Goal: Task Accomplishment & Management: Use online tool/utility

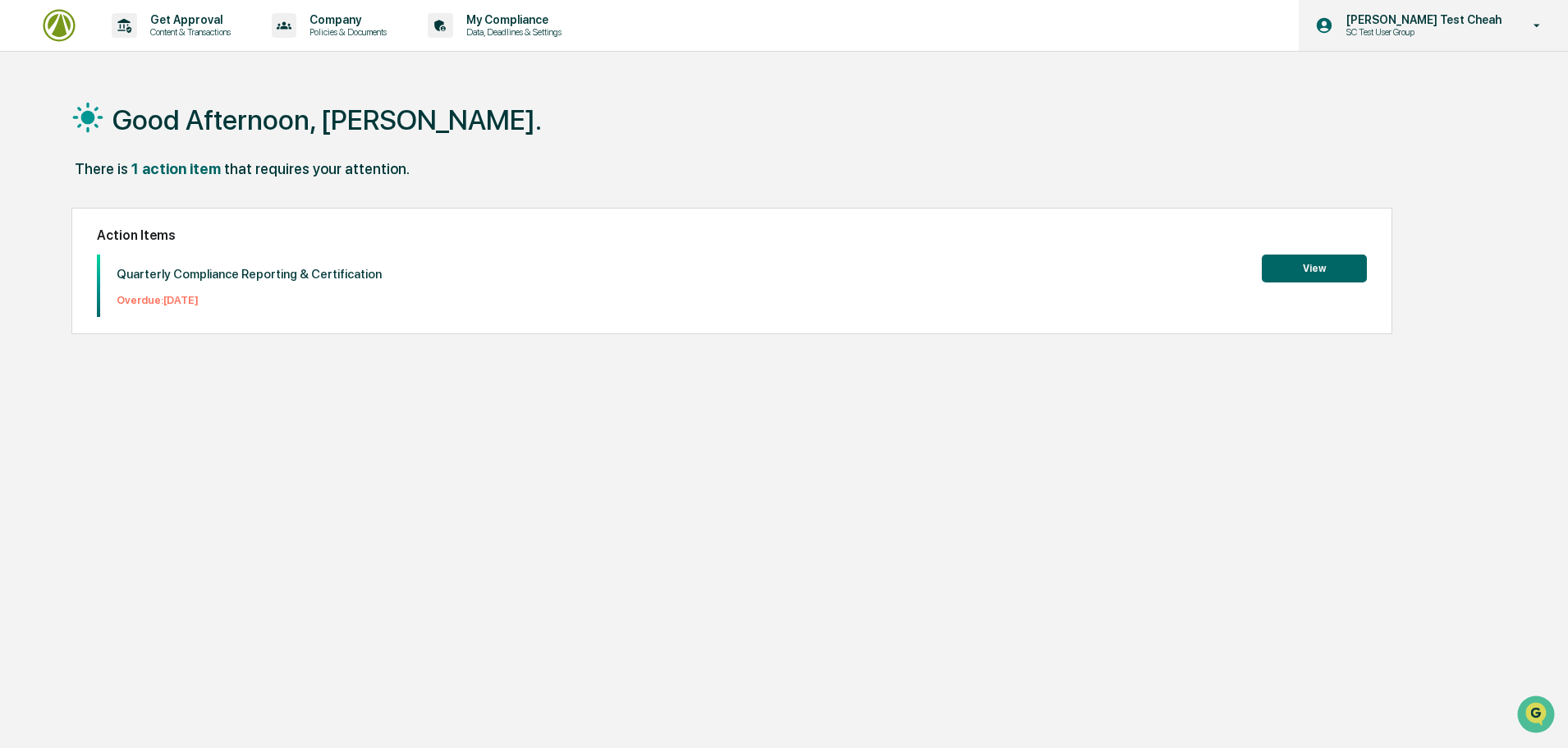
click at [1431, 40] on div "[PERSON_NAME] Test Cheah SC Test User Group" at bounding box center [1433, 25] width 269 height 51
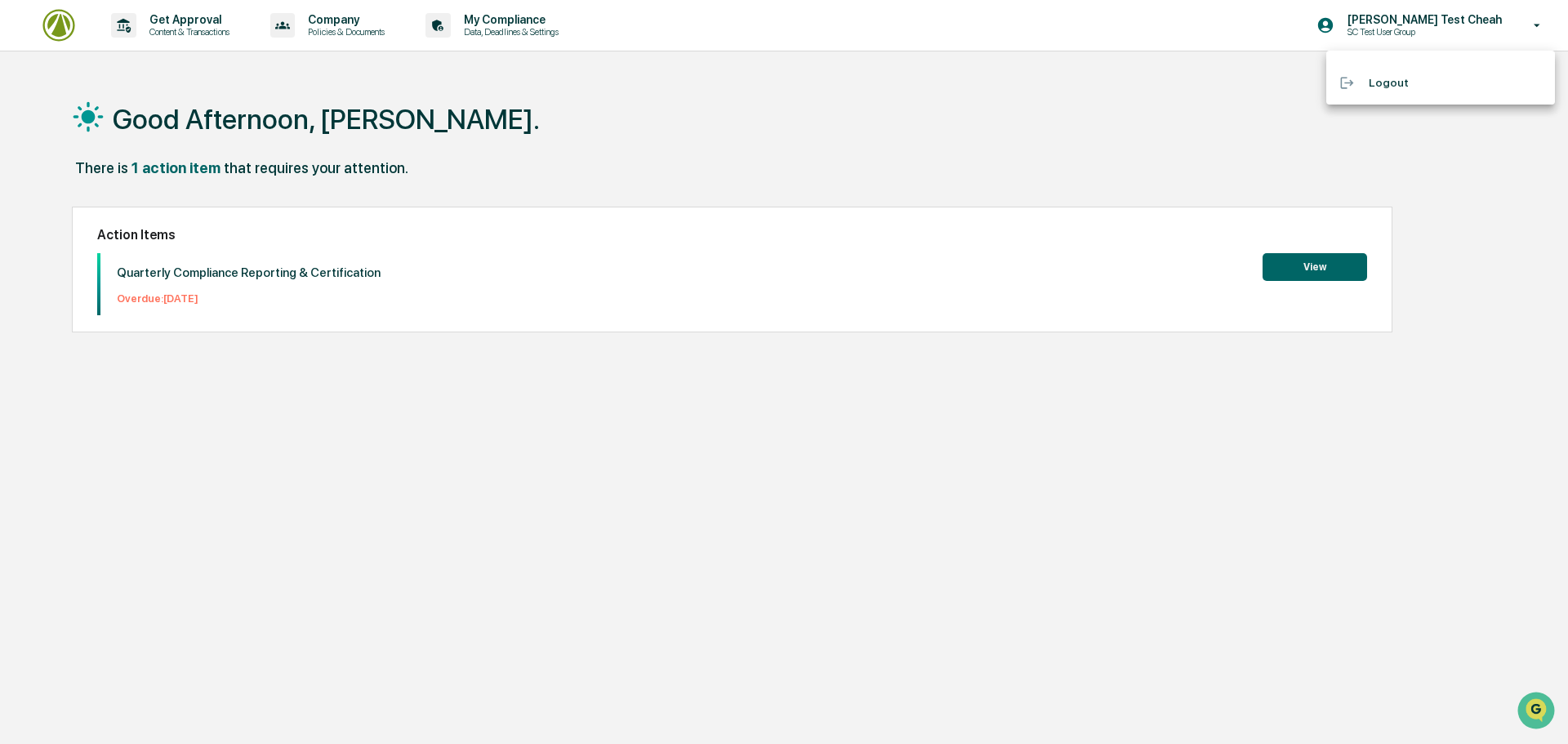
click at [1180, 119] on div at bounding box center [784, 372] width 1568 height 744
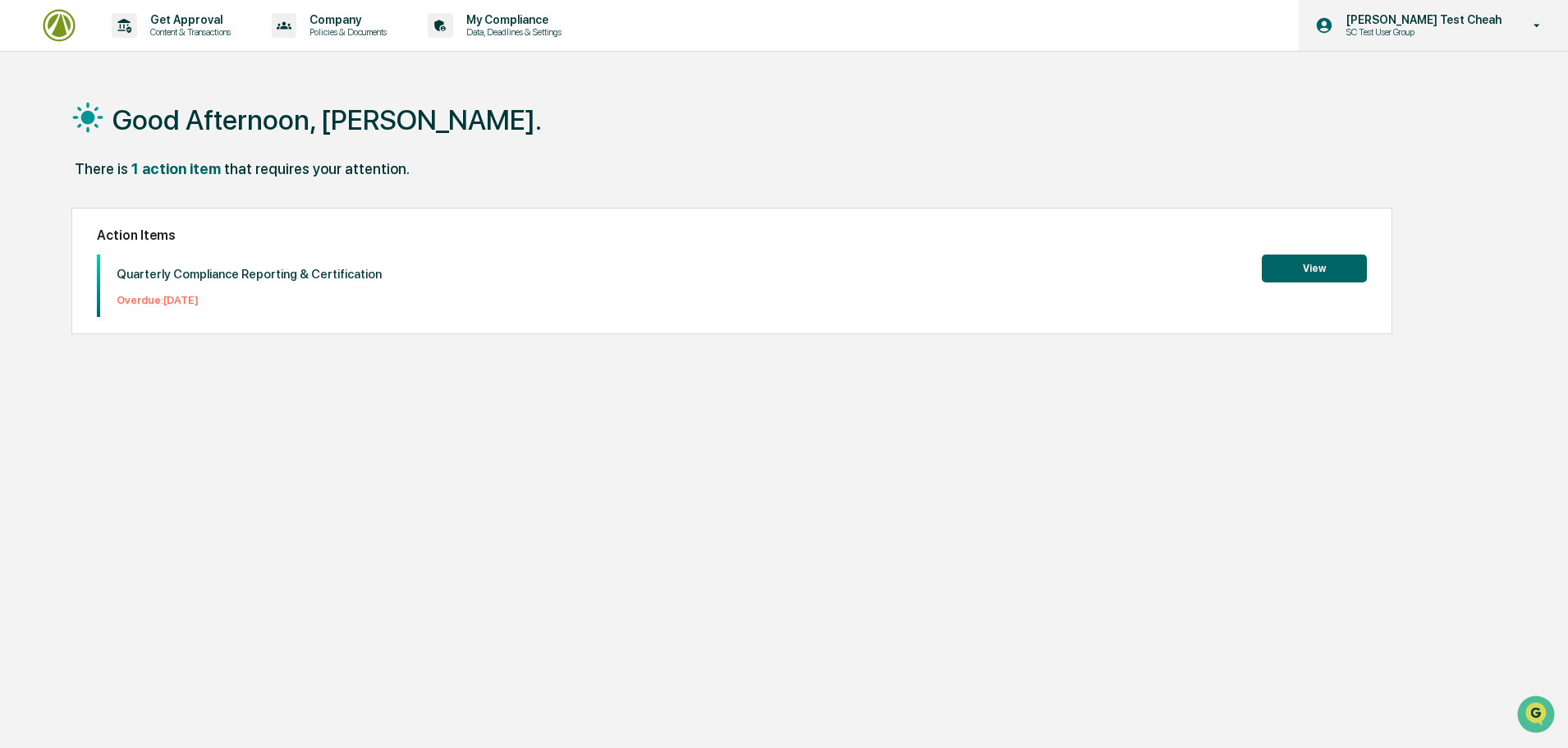
click at [1459, 29] on p "SC Test User Group" at bounding box center [1413, 32] width 161 height 12
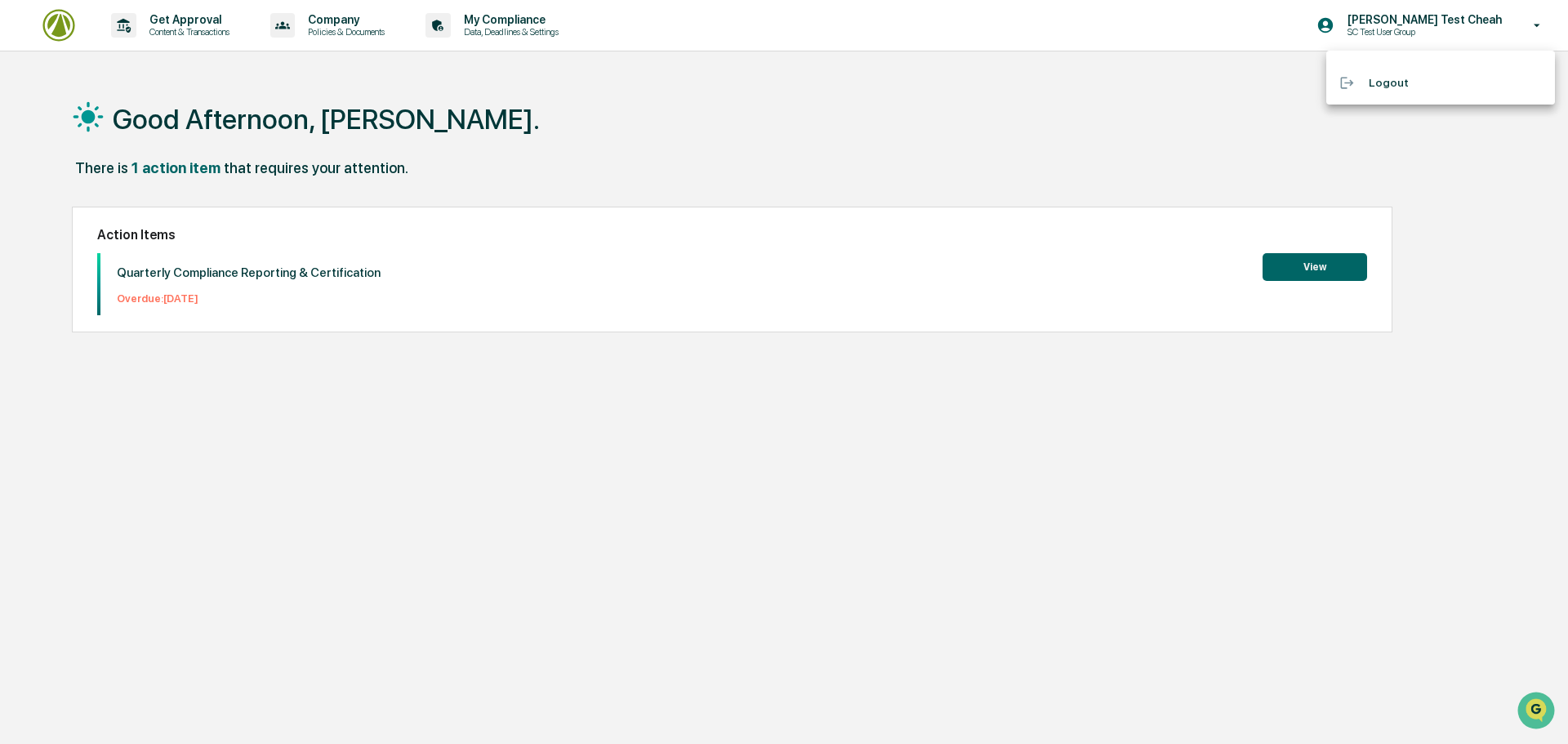
click at [1096, 70] on div at bounding box center [784, 372] width 1568 height 744
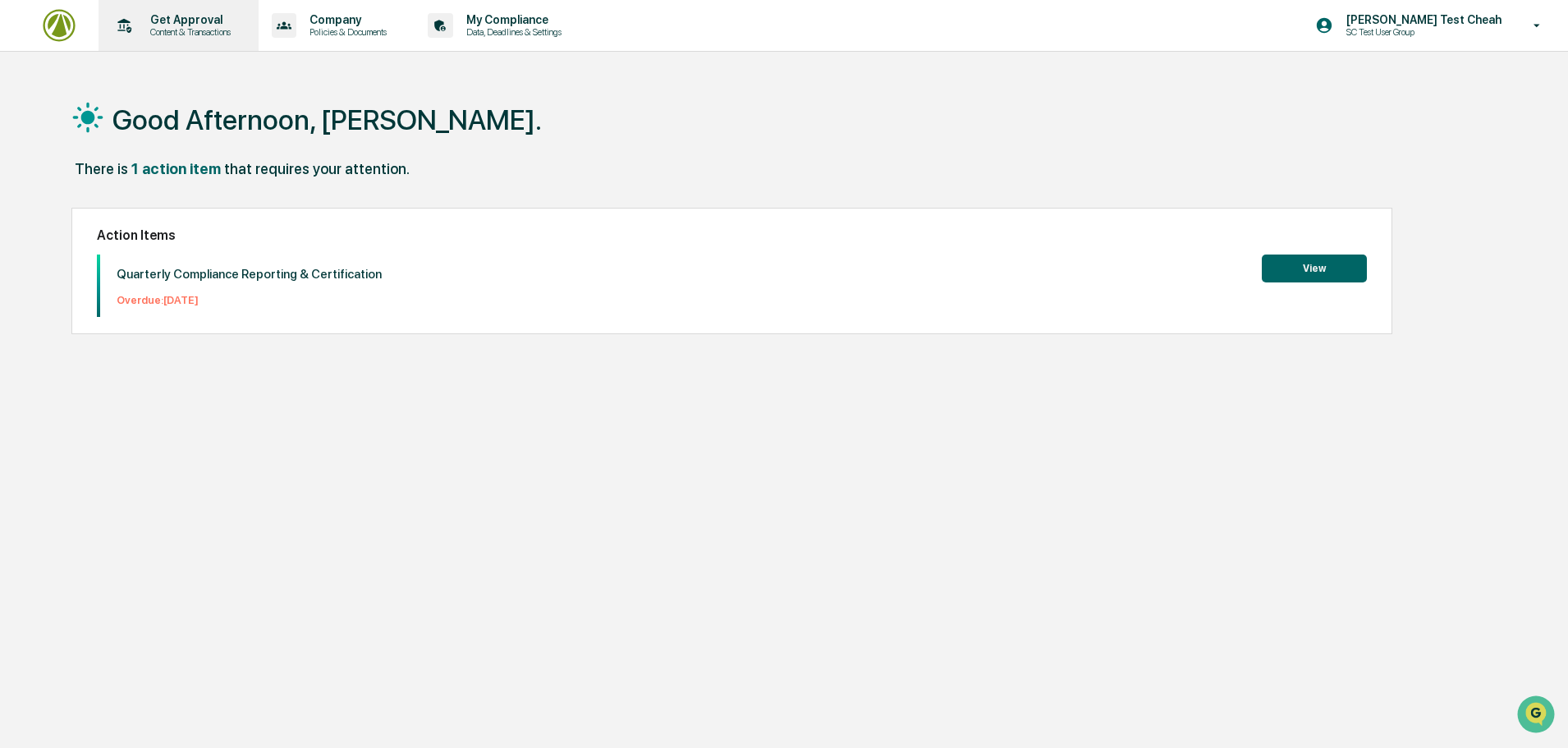
click at [160, 14] on p "Get Approval" at bounding box center [188, 20] width 102 height 13
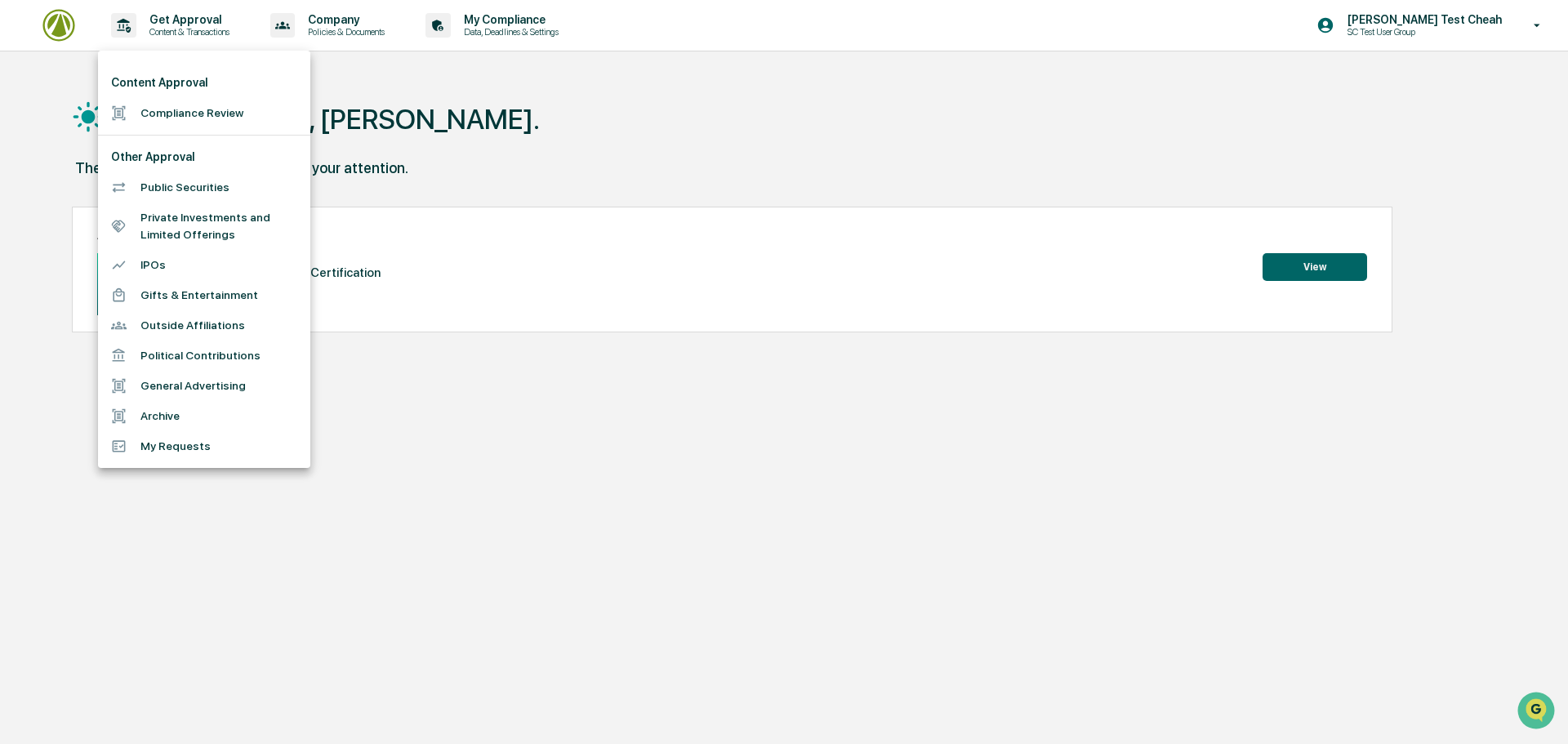
click at [191, 108] on li "Compliance Review" at bounding box center [204, 113] width 212 height 31
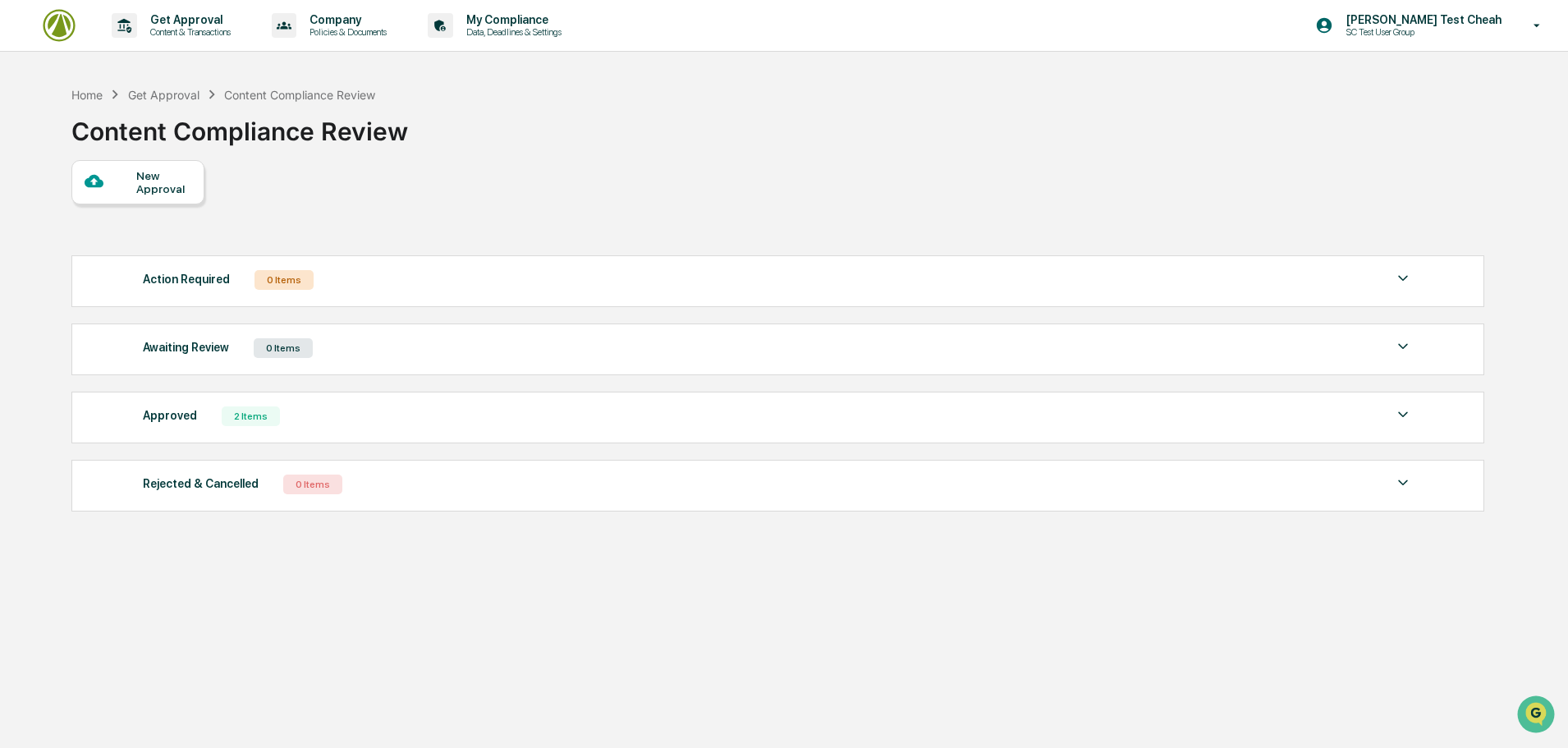
click at [1401, 412] on img at bounding box center [1403, 414] width 19 height 19
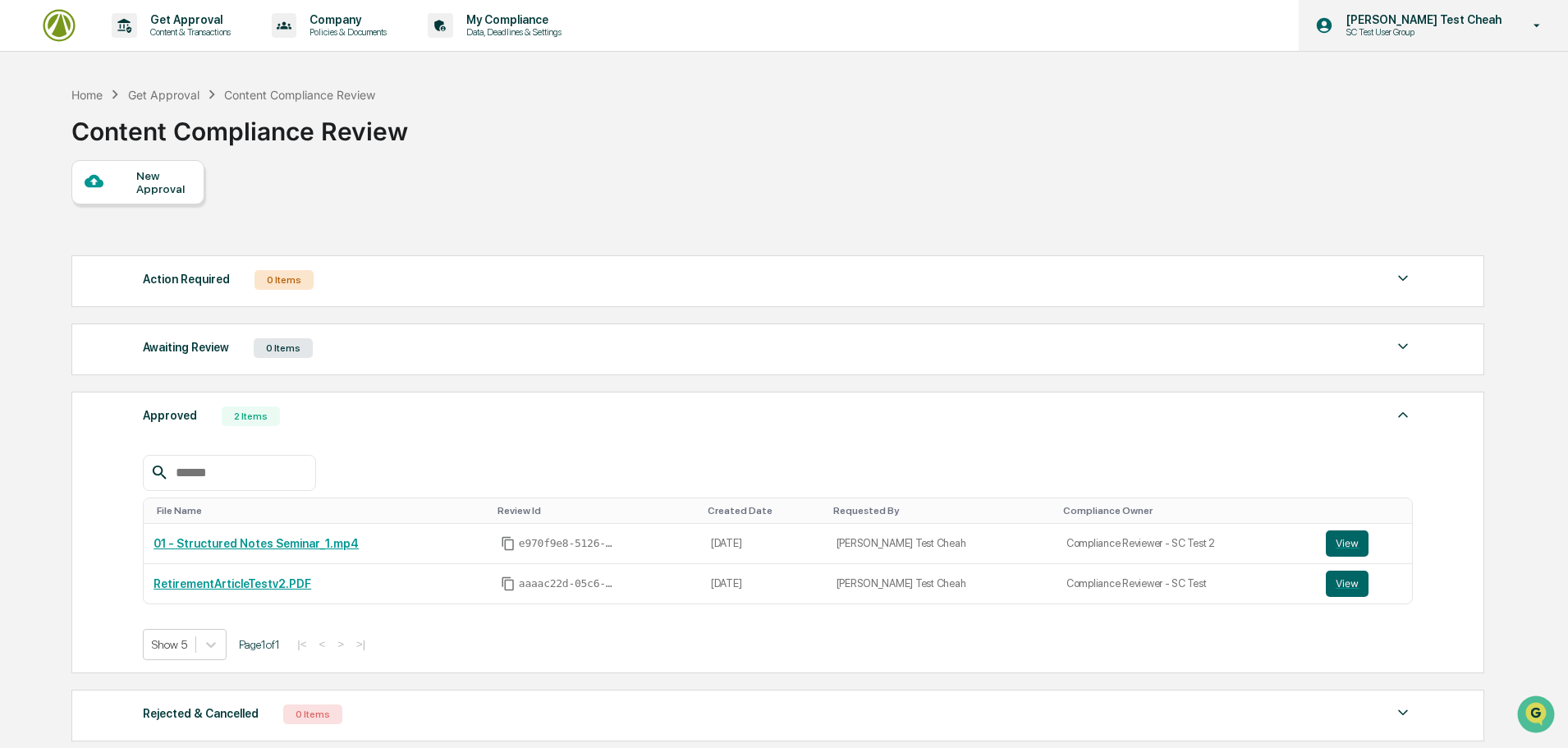
click at [1479, 19] on p "[PERSON_NAME] Test Cheah" at bounding box center [1422, 20] width 177 height 13
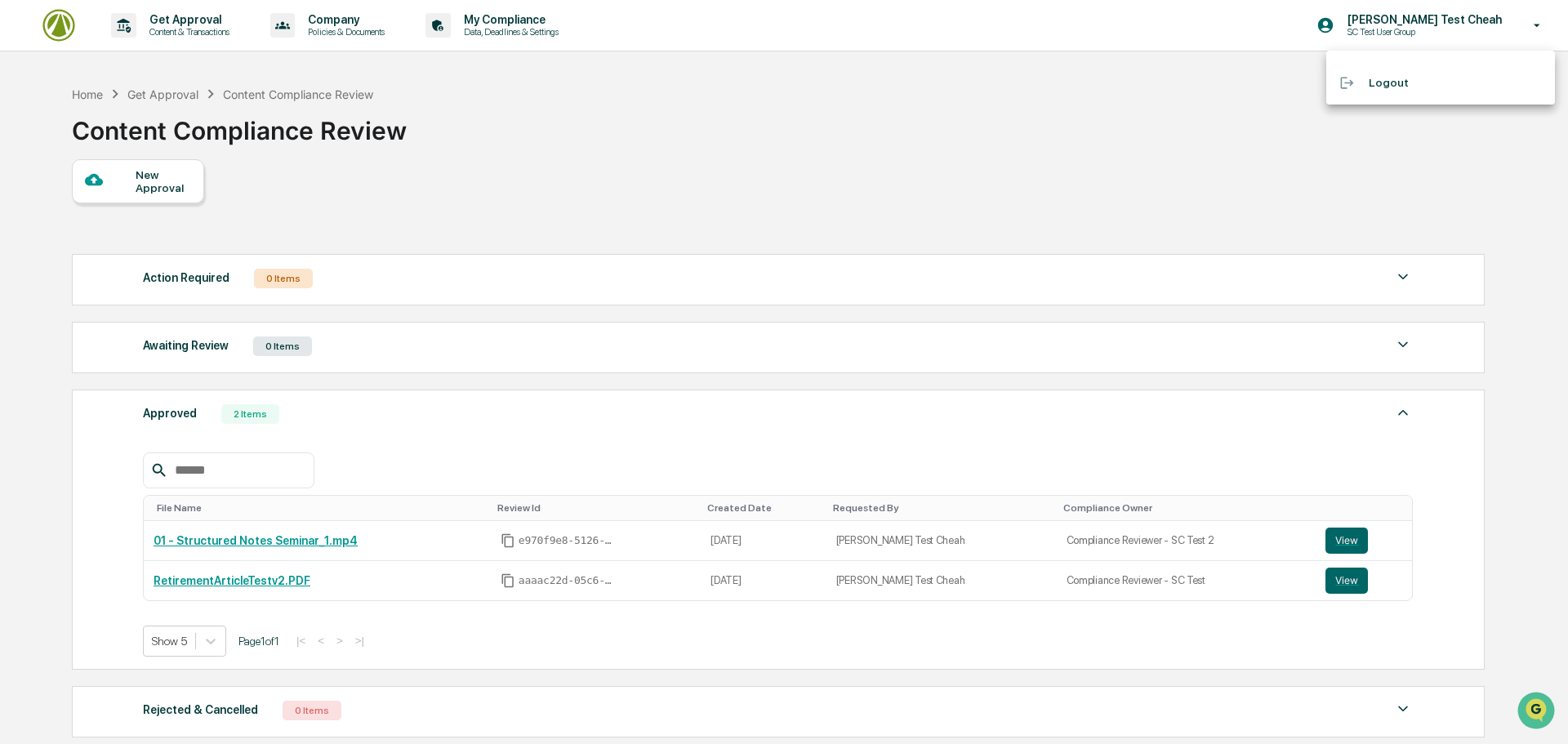
click at [1173, 113] on div at bounding box center [784, 372] width 1568 height 744
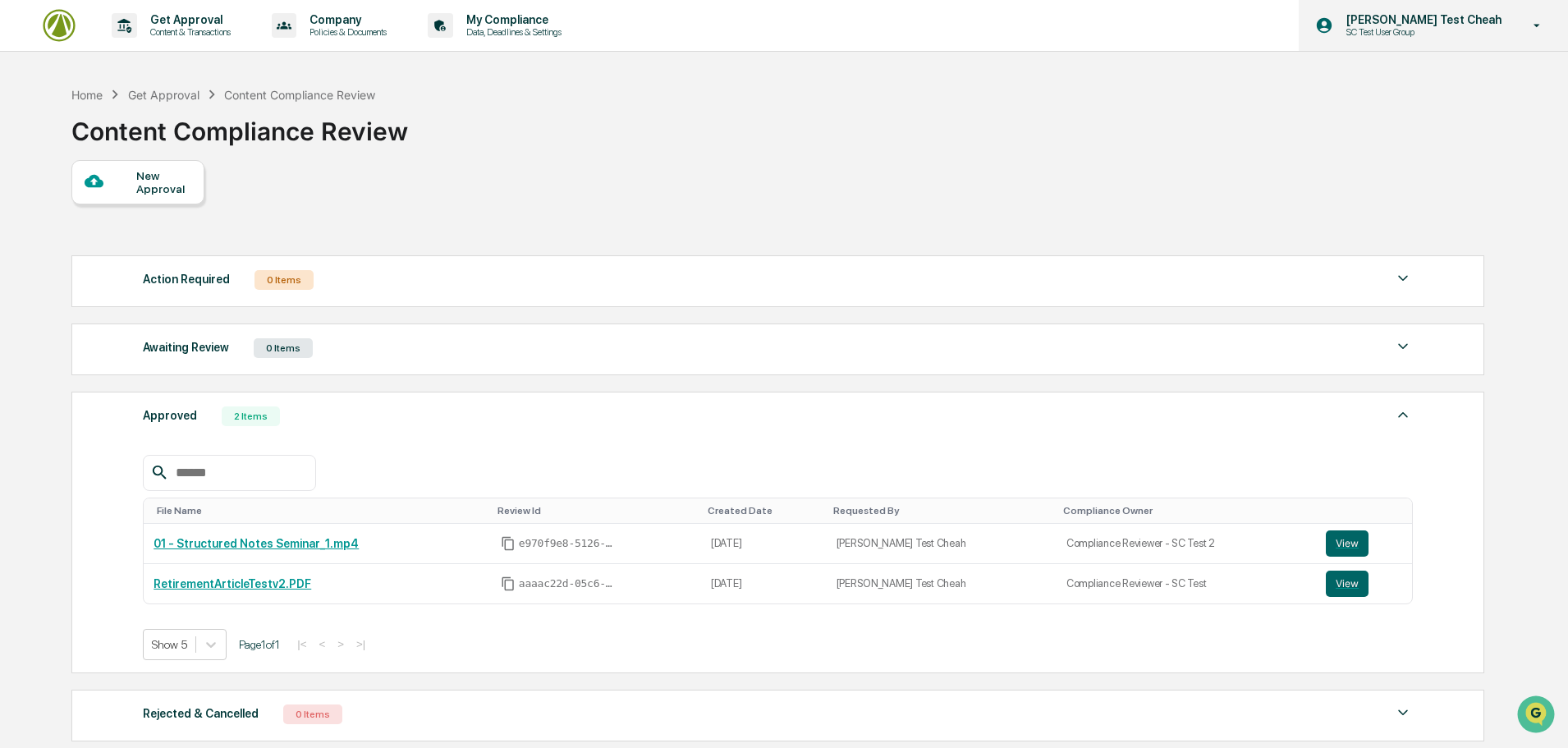
click at [1494, 32] on p "SC Test User Group" at bounding box center [1413, 32] width 161 height 12
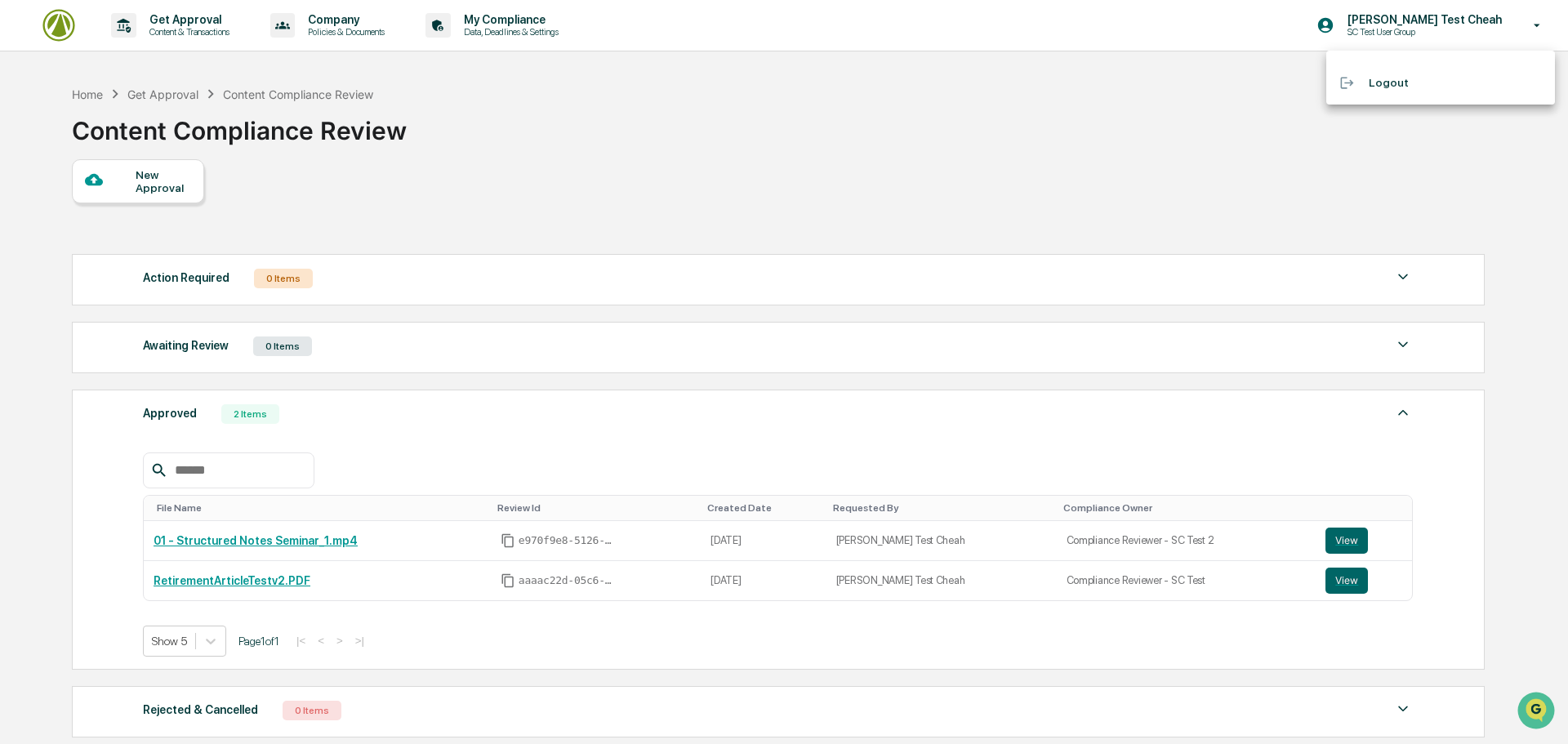
click at [965, 146] on div at bounding box center [784, 372] width 1568 height 744
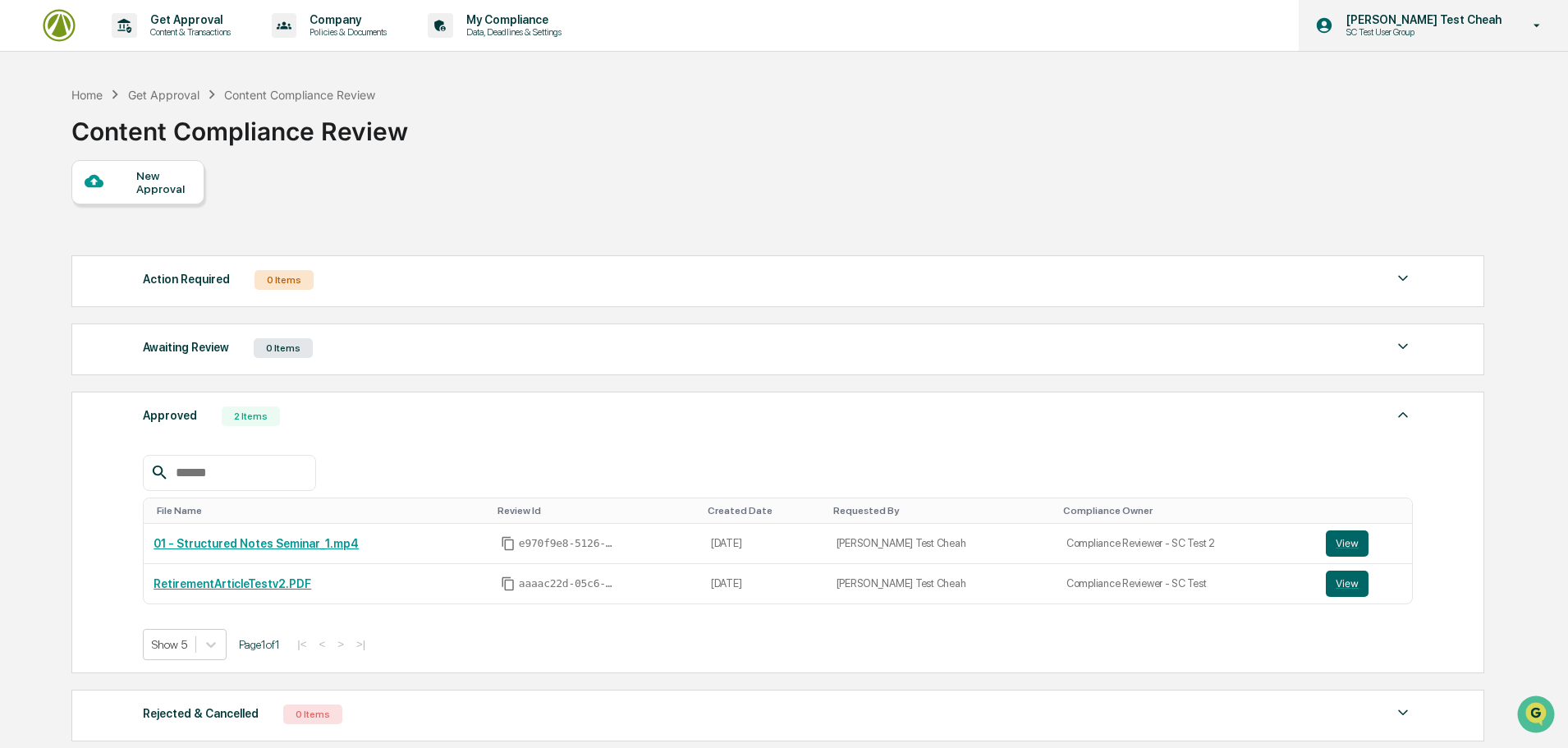
click at [1503, 22] on p "[PERSON_NAME] Test Cheah" at bounding box center [1422, 20] width 177 height 13
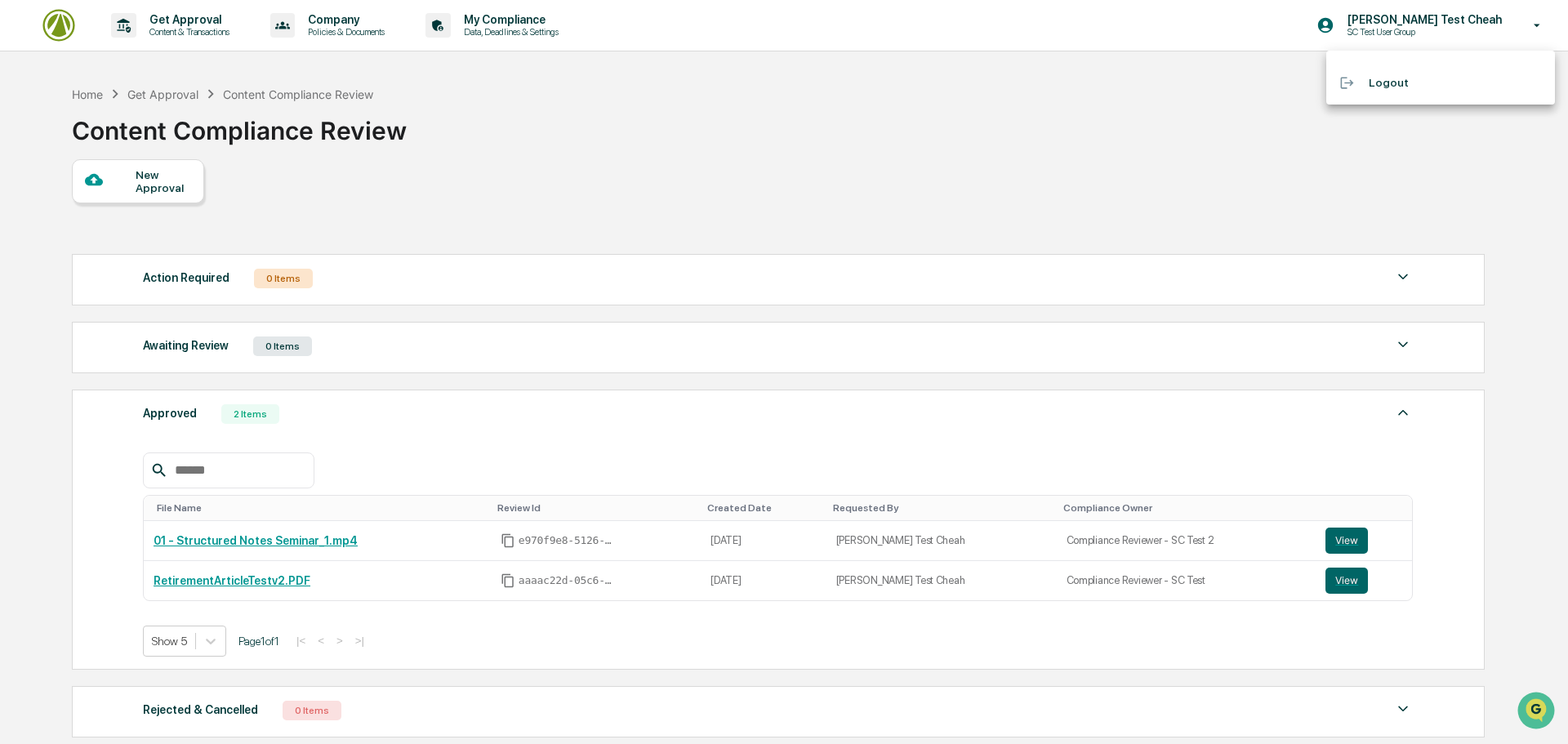
click at [881, 196] on div at bounding box center [784, 372] width 1568 height 744
click at [55, 19] on img at bounding box center [58, 25] width 39 height 39
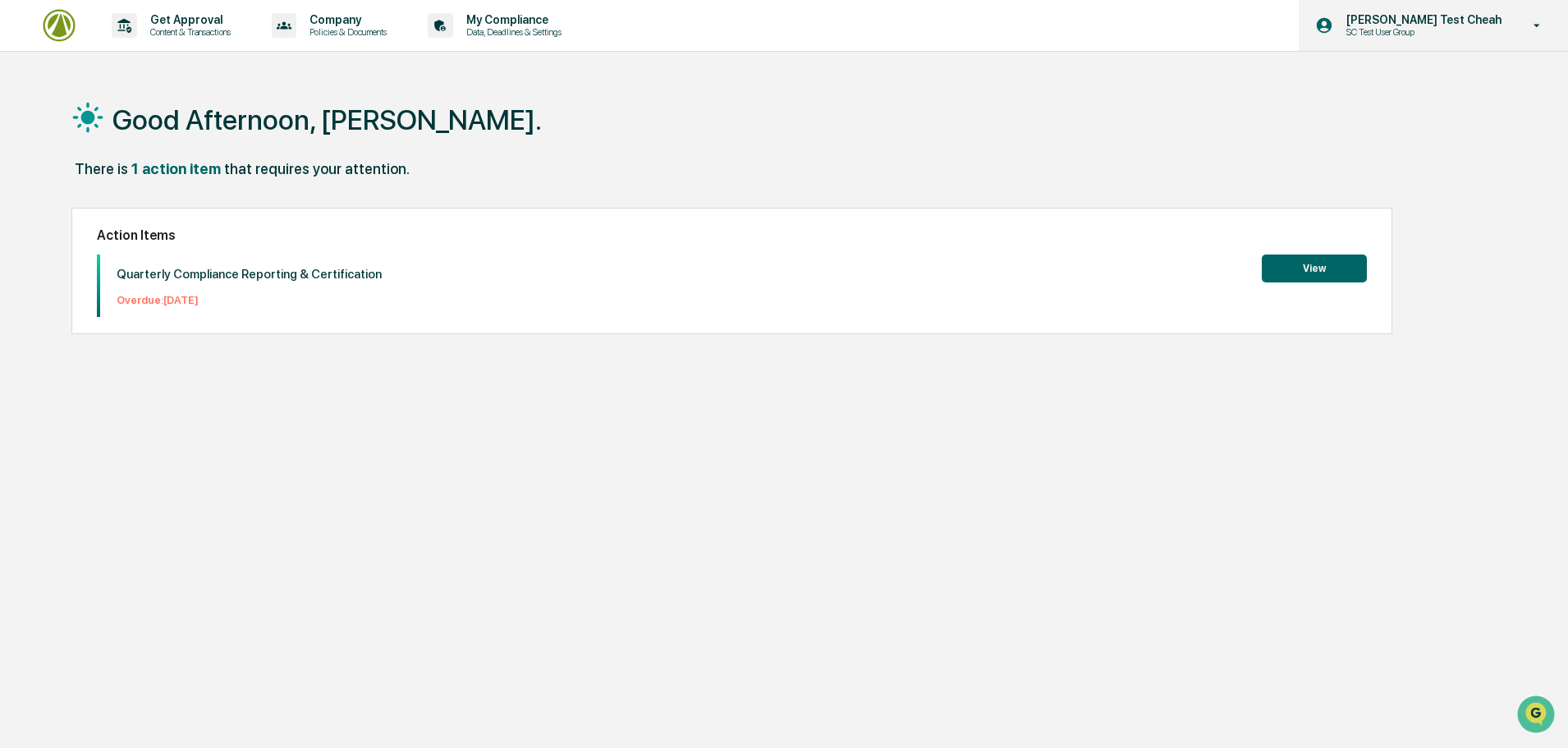
click at [1535, 25] on icon at bounding box center [1537, 26] width 29 height 15
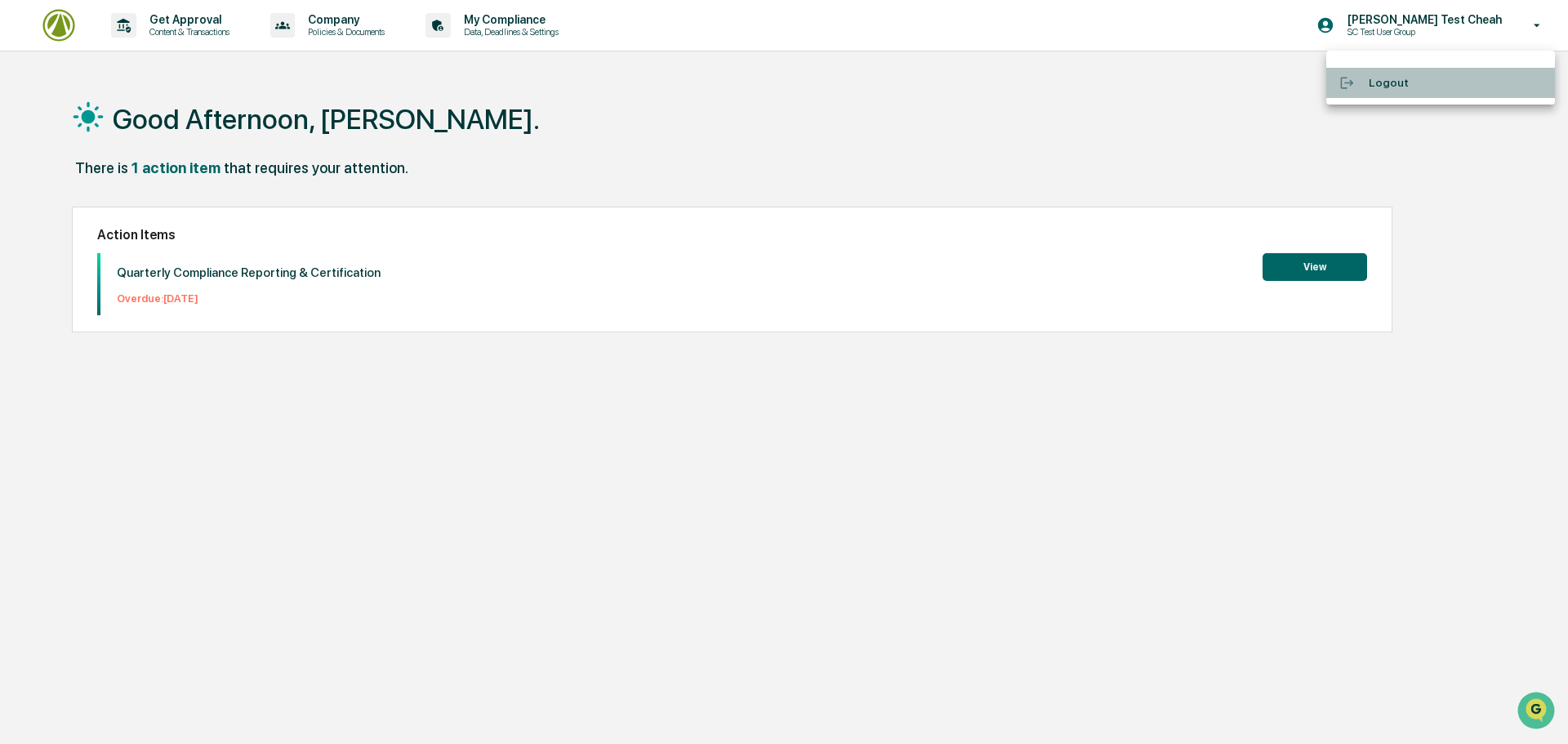
click at [1373, 82] on li "Logout" at bounding box center [1441, 83] width 229 height 31
